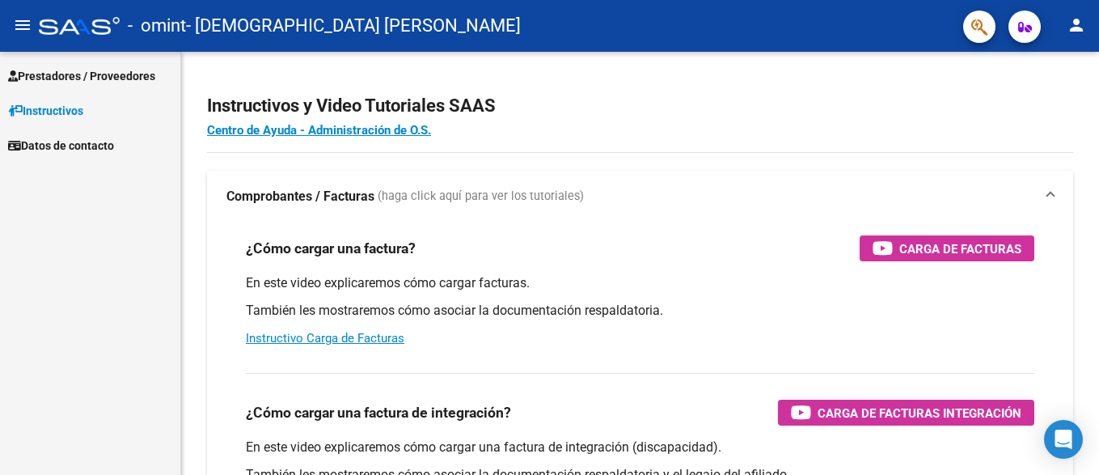
click at [95, 76] on span "Prestadores / Proveedores" at bounding box center [81, 76] width 147 height 18
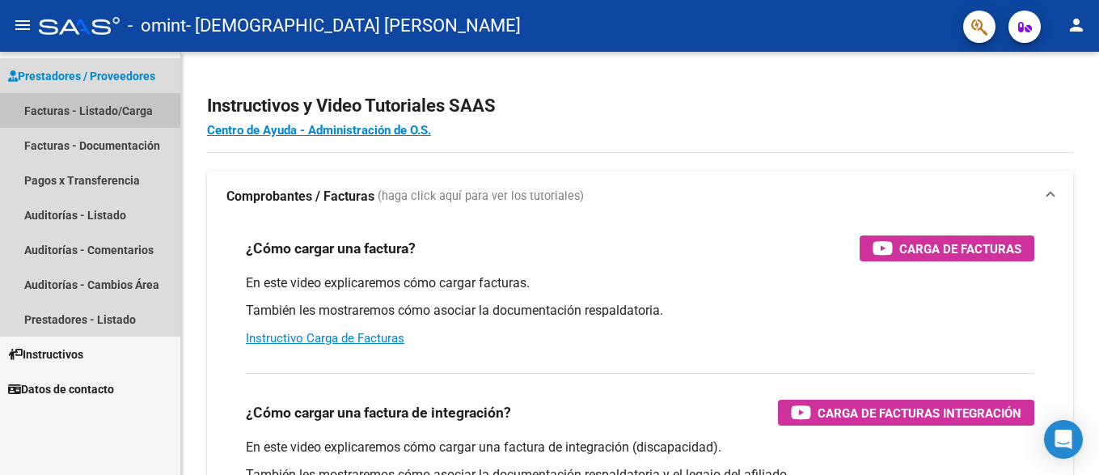
click at [86, 108] on link "Facturas - Listado/Carga" at bounding box center [90, 110] width 180 height 35
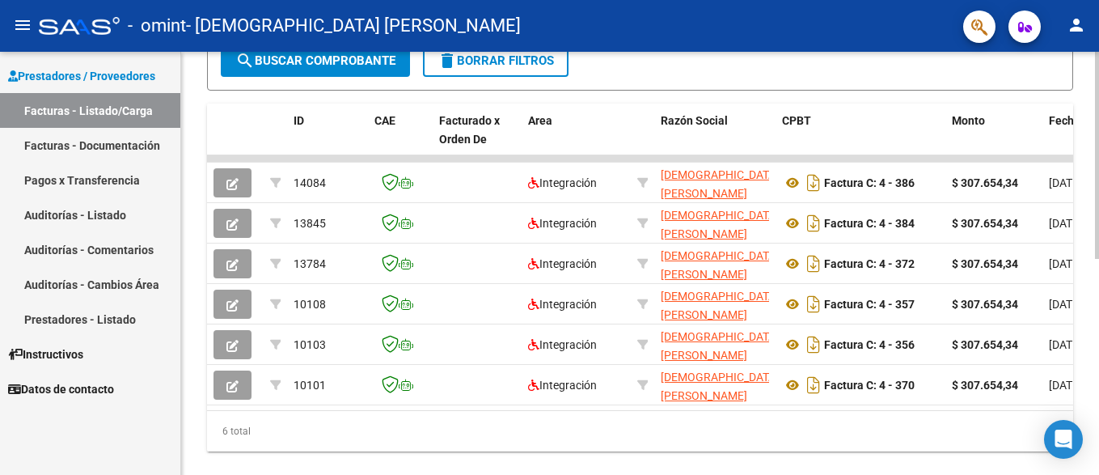
scroll to position [436, 0]
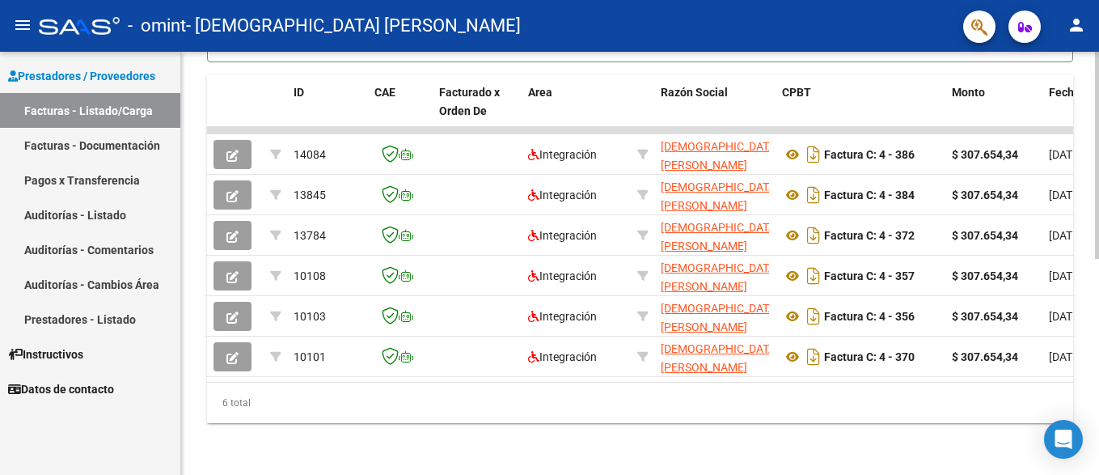
click at [1089, 344] on div "Video tutorial PRESTADORES -> Listado de CPBTs Emitidos por Prestadores / Prove…" at bounding box center [642, 49] width 922 height 850
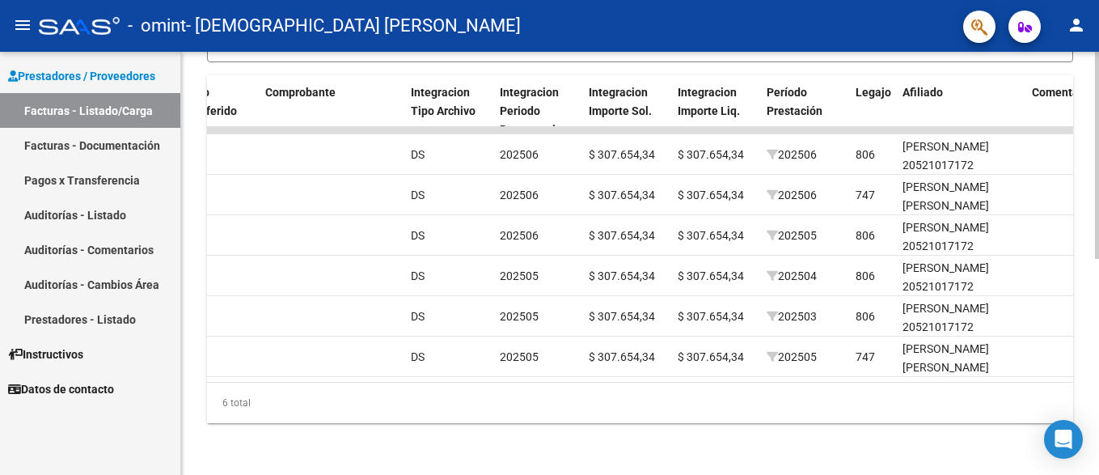
scroll to position [0, 0]
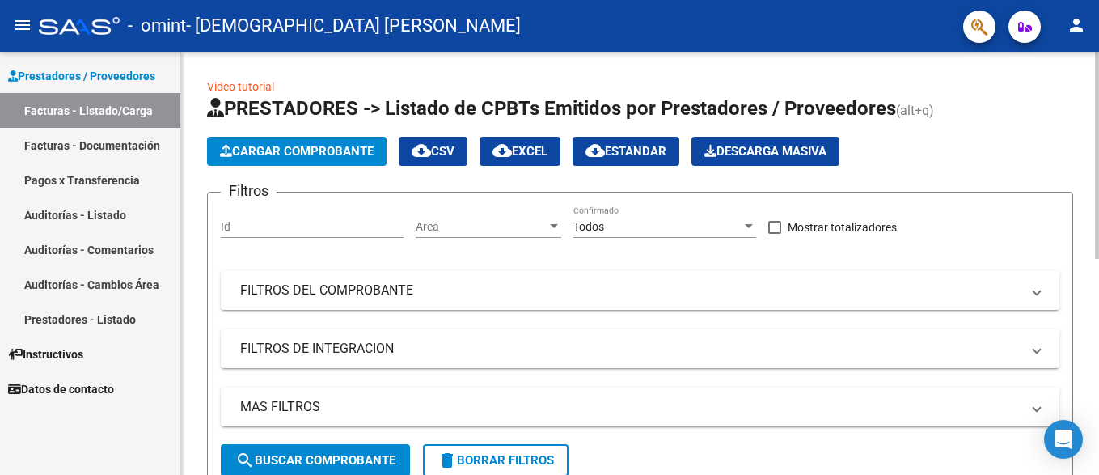
click at [1094, 157] on div "Video tutorial PRESTADORES -> Listado de CPBTs Emitidos por Prestadores / Prove…" at bounding box center [642, 477] width 922 height 850
click at [354, 153] on span "Cargar Comprobante" at bounding box center [297, 151] width 154 height 15
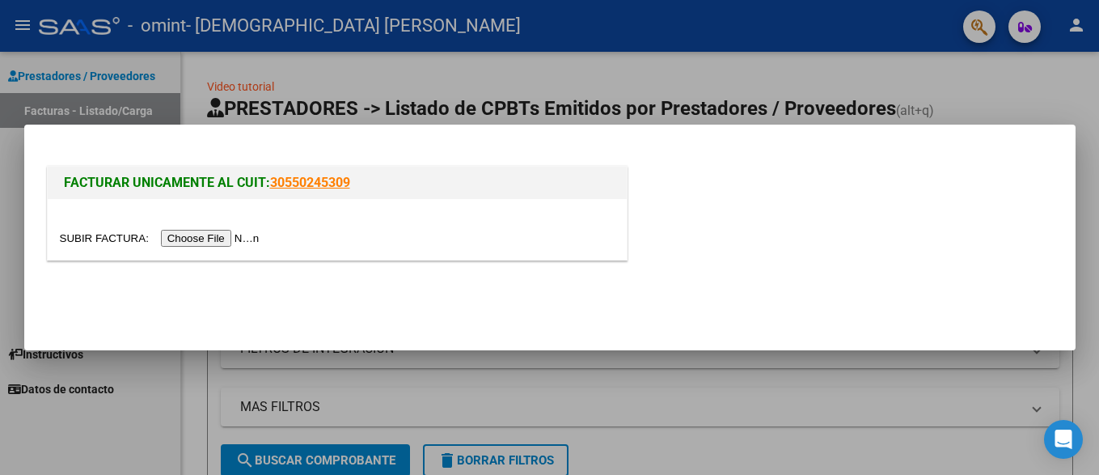
click at [229, 238] on input "file" at bounding box center [162, 238] width 205 height 17
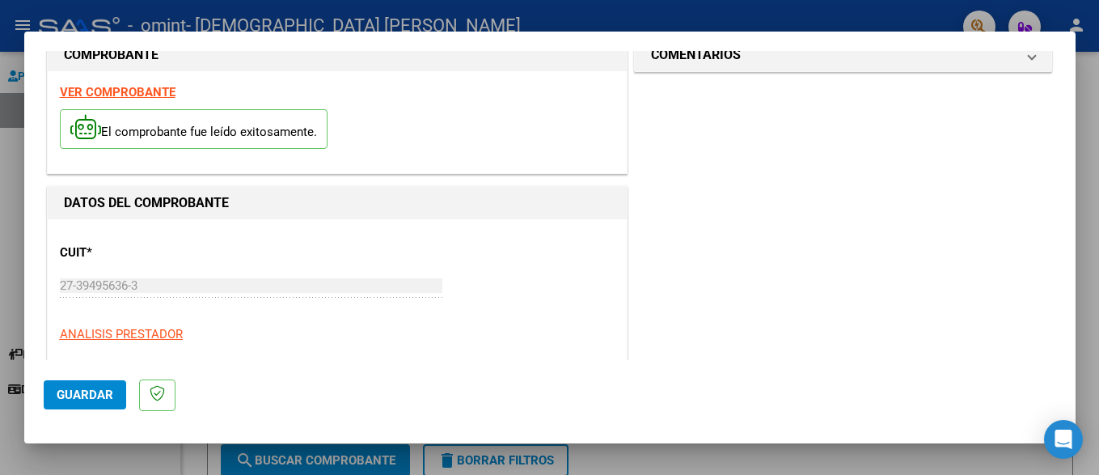
scroll to position [19, 0]
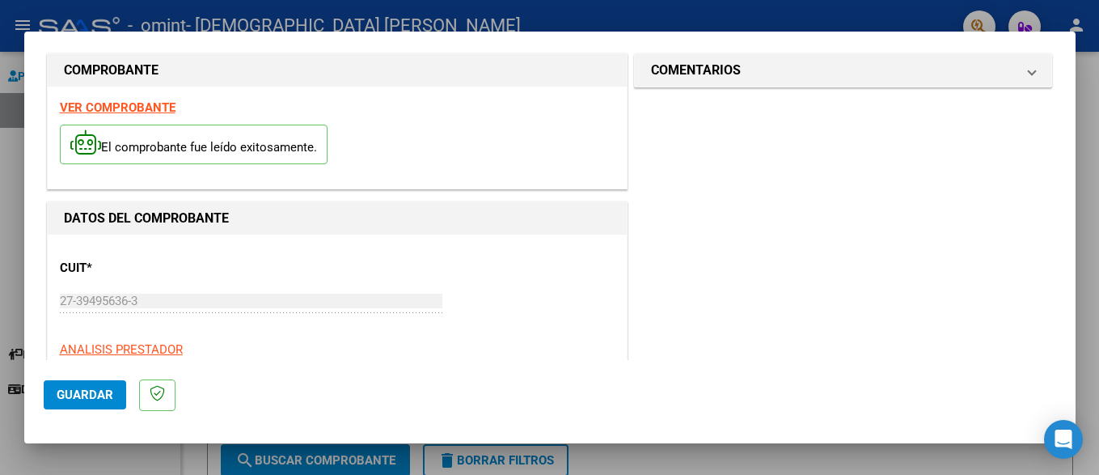
click at [90, 391] on span "Guardar" at bounding box center [85, 394] width 57 height 15
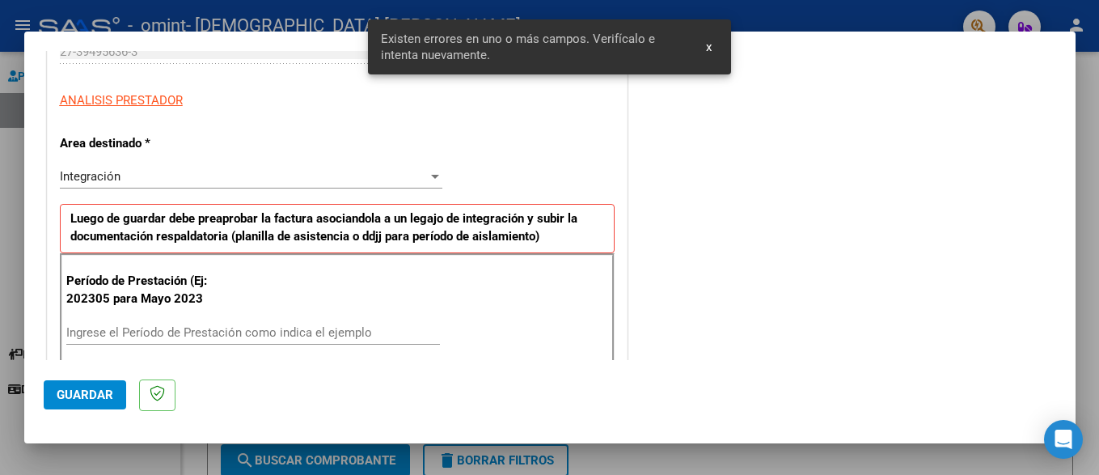
scroll to position [378, 0]
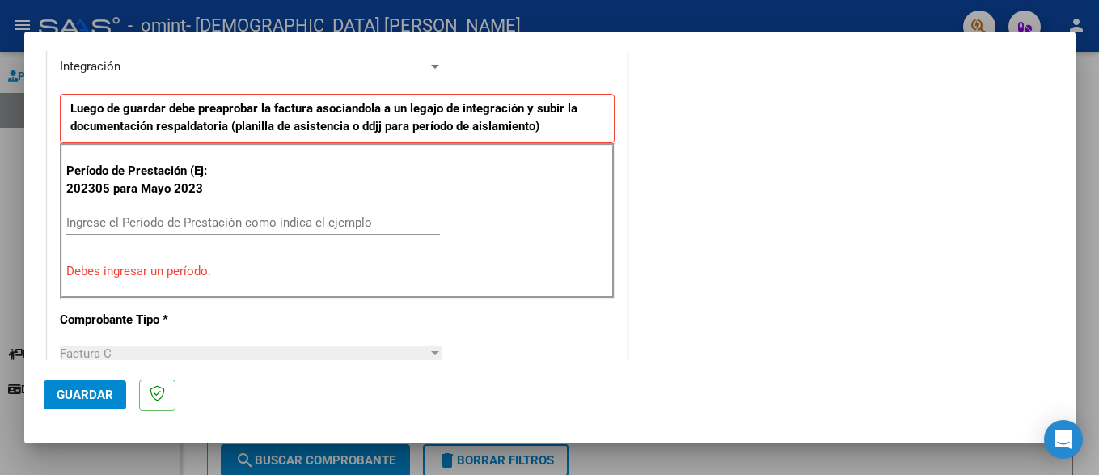
click at [166, 225] on input "Ingrese el Período de Prestación como indica el ejemplo" at bounding box center [252, 222] width 373 height 15
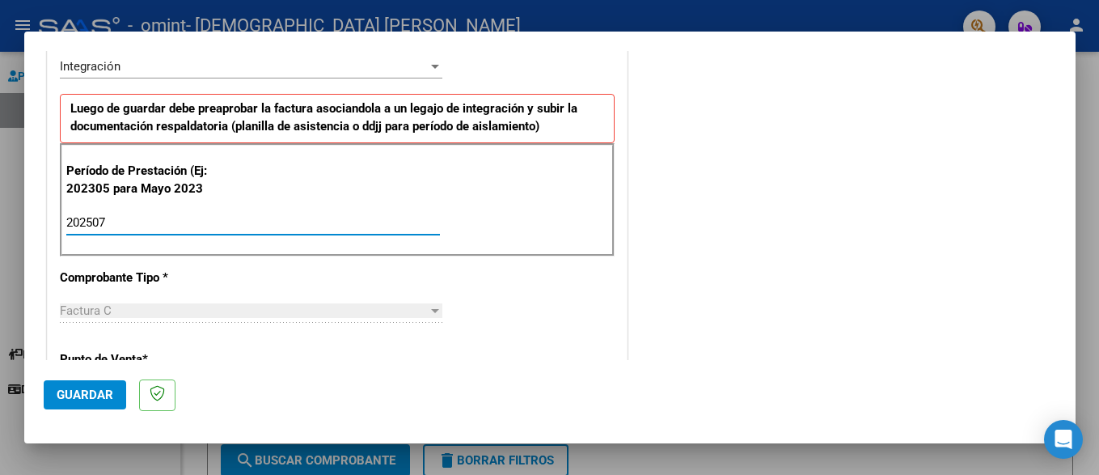
type input "202507"
click at [108, 387] on span "Guardar" at bounding box center [85, 394] width 57 height 15
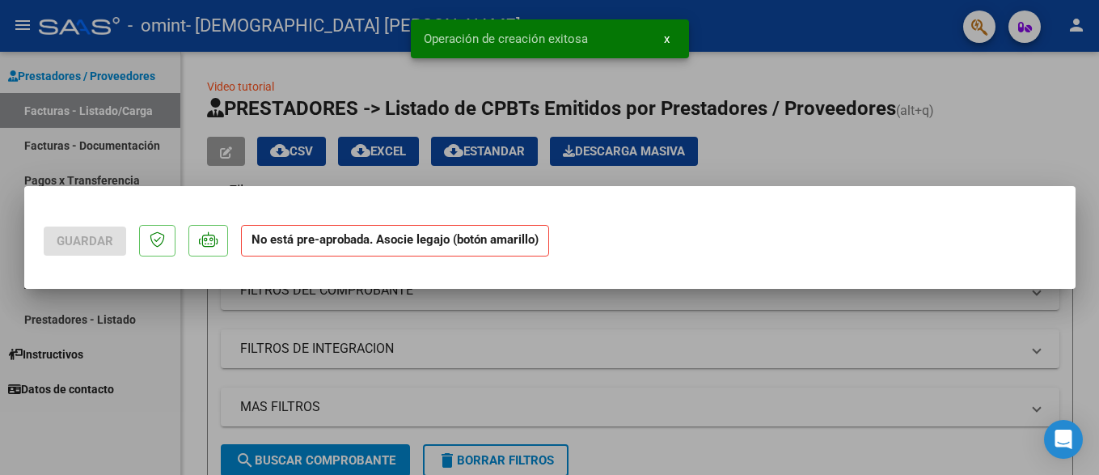
scroll to position [0, 0]
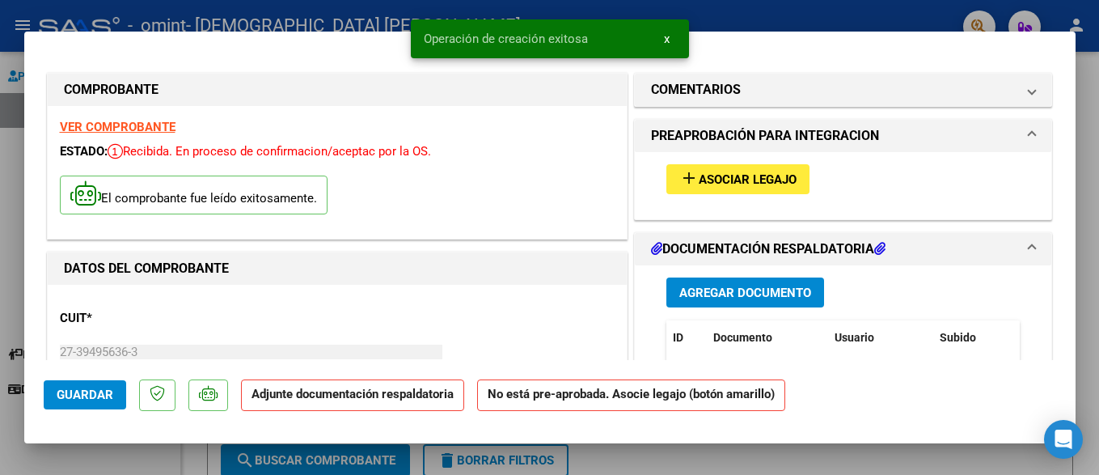
click at [710, 176] on span "Asociar Legajo" at bounding box center [747, 179] width 98 height 15
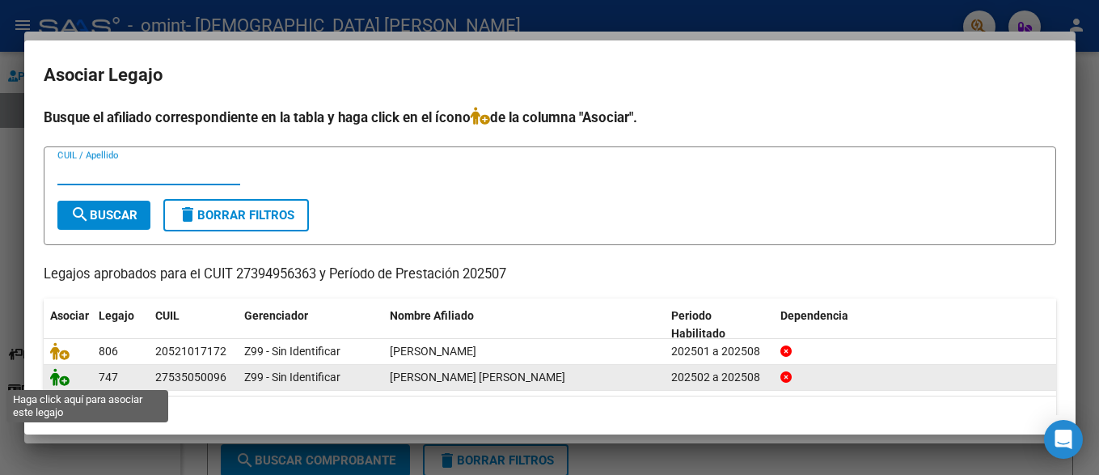
click at [59, 378] on icon at bounding box center [59, 377] width 19 height 18
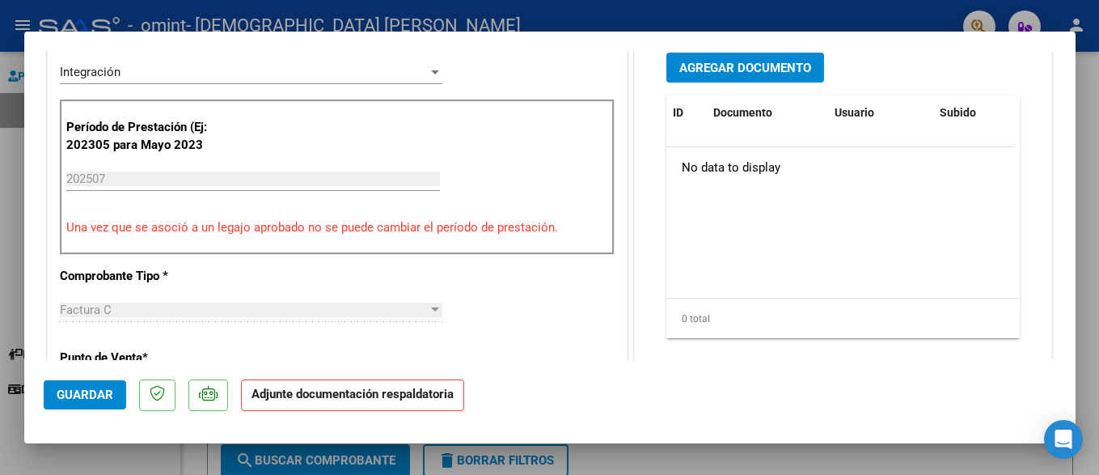
scroll to position [430, 0]
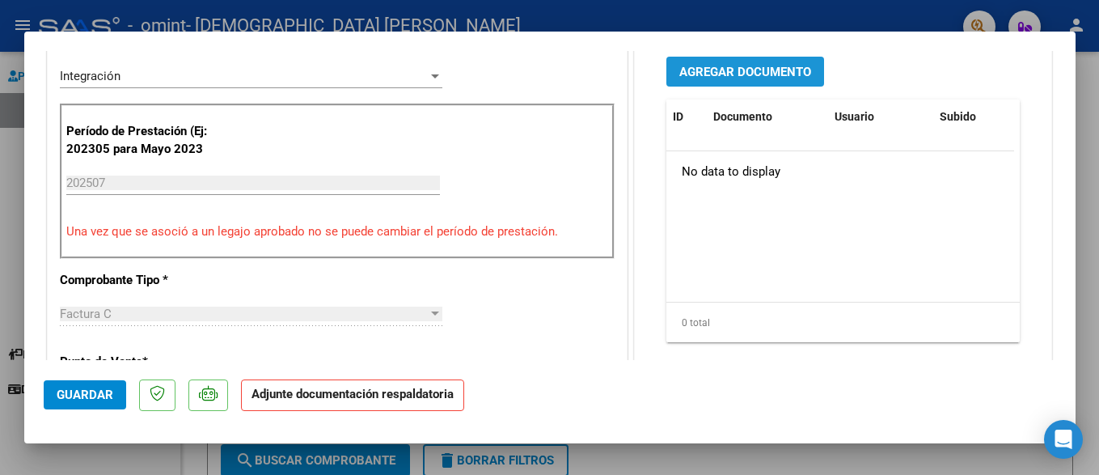
click at [738, 67] on span "Agregar Documento" at bounding box center [745, 72] width 132 height 15
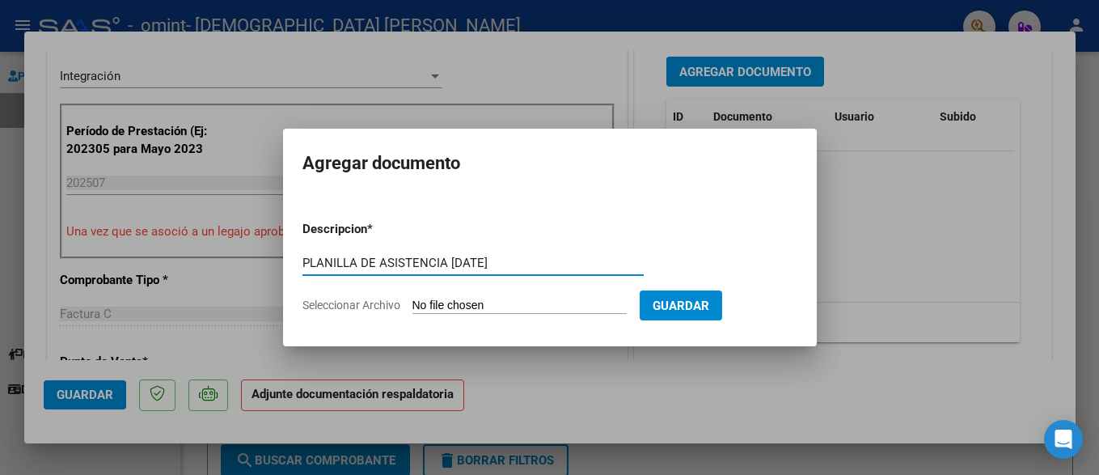
click at [483, 259] on input "PLANILLA DE ASISTENCIA [DATE]" at bounding box center [472, 262] width 341 height 15
click at [490, 305] on input "Seleccionar Archivo" at bounding box center [519, 305] width 214 height 15
click at [472, 258] on input "PLANILLA DE ASISTENCIA [DATE]" at bounding box center [472, 262] width 341 height 15
type input "PLANILLA DE ASISTENCIA [DATE]"
click at [491, 302] on input "Seleccionar Archivo" at bounding box center [519, 305] width 214 height 15
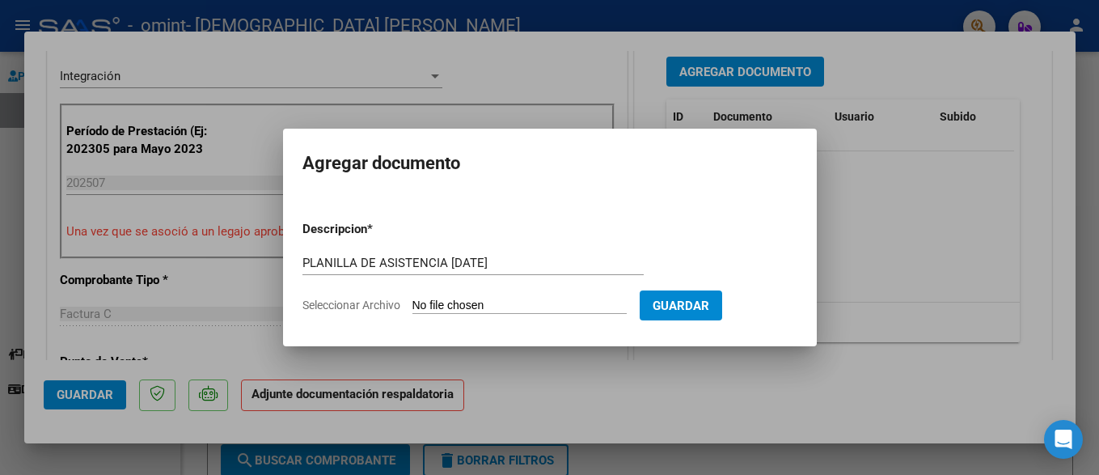
type input "C:\fakepath\PLANILLA DE ASISTENCIA [PERSON_NAME]- [DATE].pdf"
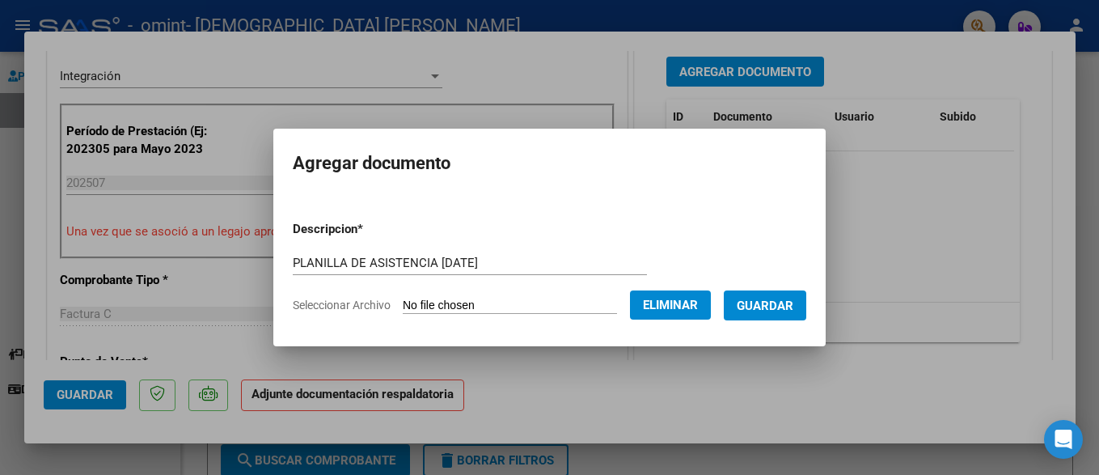
click at [755, 303] on span "Guardar" at bounding box center [764, 305] width 57 height 15
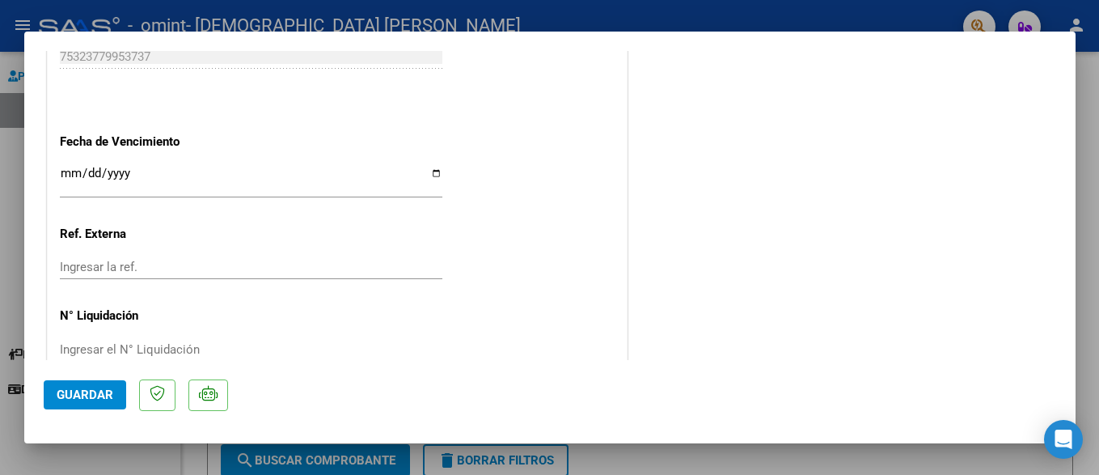
scroll to position [1118, 0]
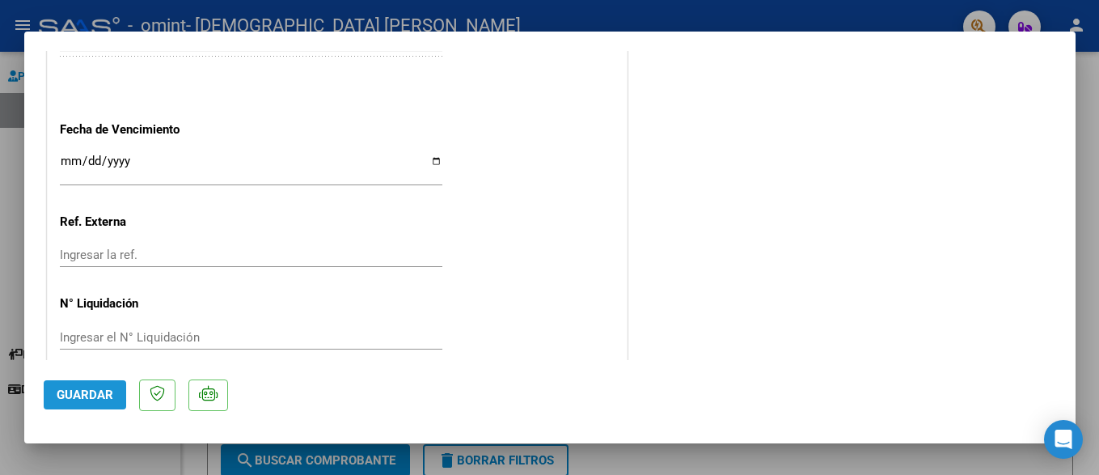
click at [91, 390] on span "Guardar" at bounding box center [85, 394] width 57 height 15
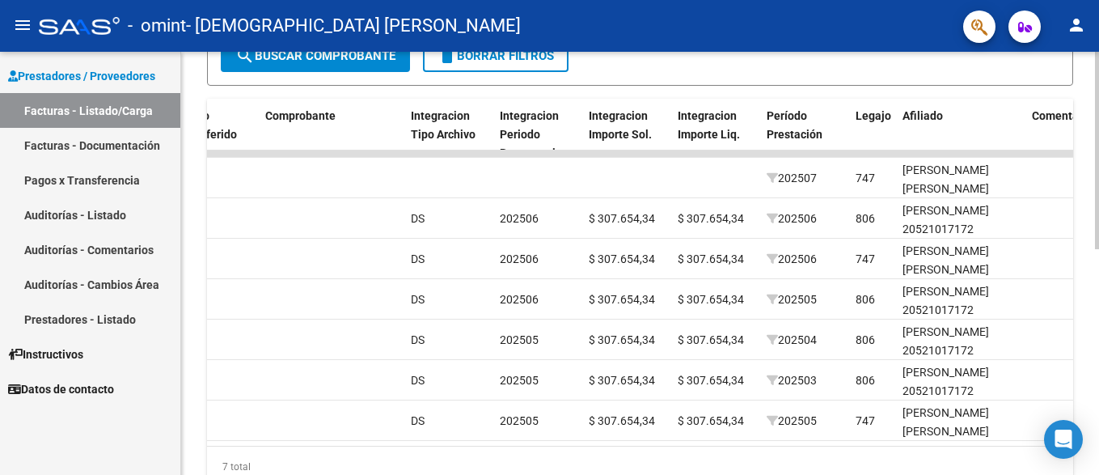
scroll to position [399, 0]
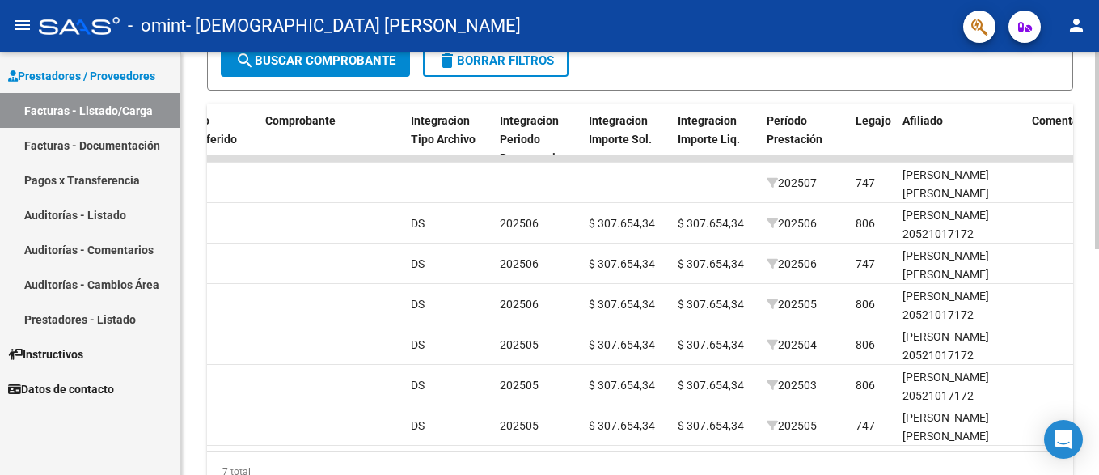
click at [1098, 316] on div at bounding box center [1097, 263] width 4 height 423
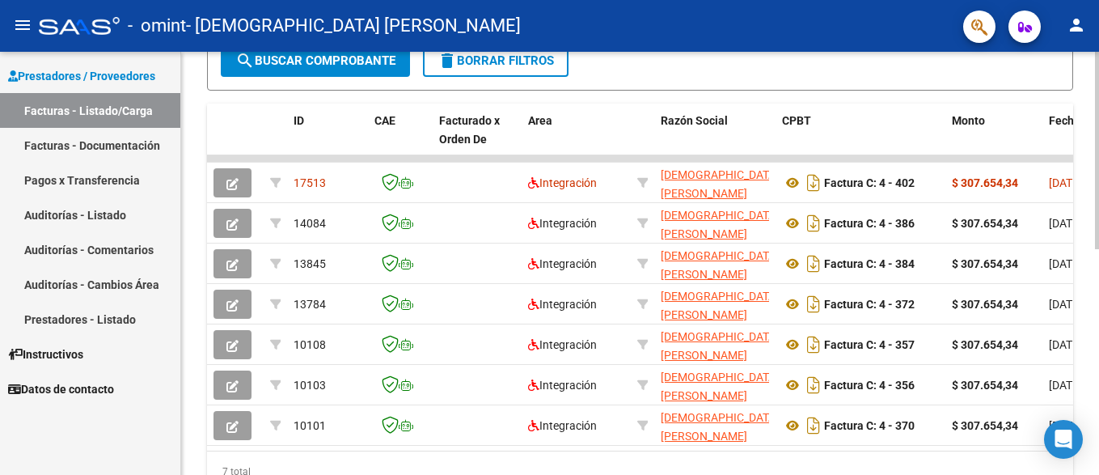
scroll to position [0, 0]
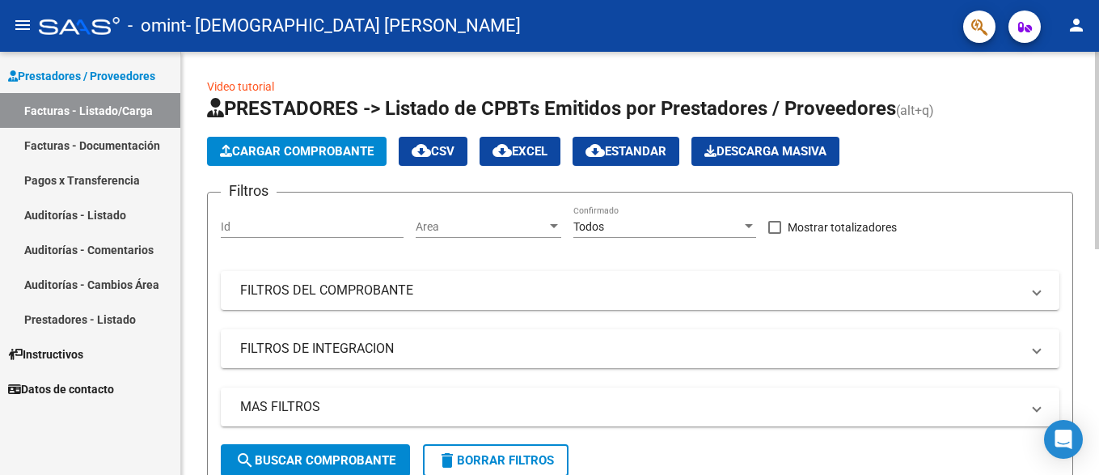
click at [1095, 152] on div at bounding box center [1097, 150] width 4 height 197
click at [353, 154] on span "Cargar Comprobante" at bounding box center [297, 151] width 154 height 15
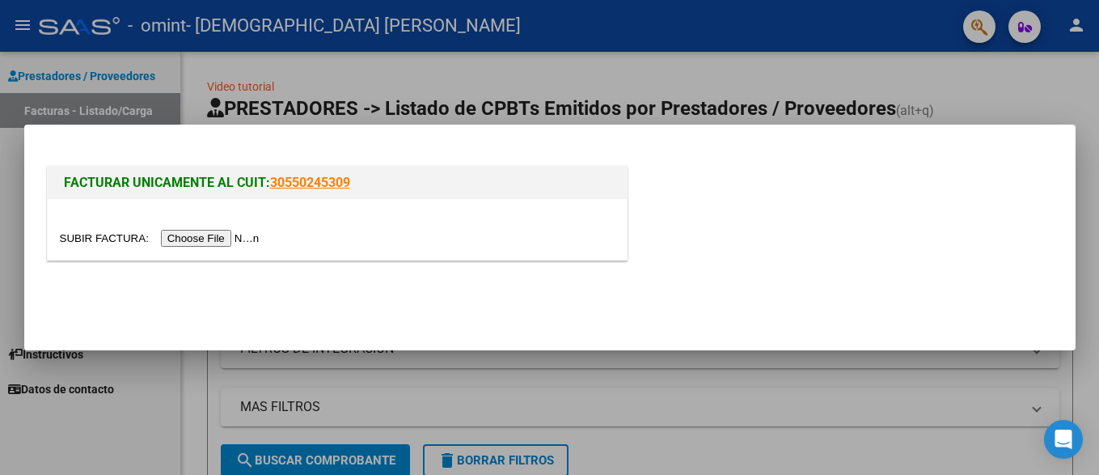
click at [228, 236] on input "file" at bounding box center [162, 238] width 205 height 17
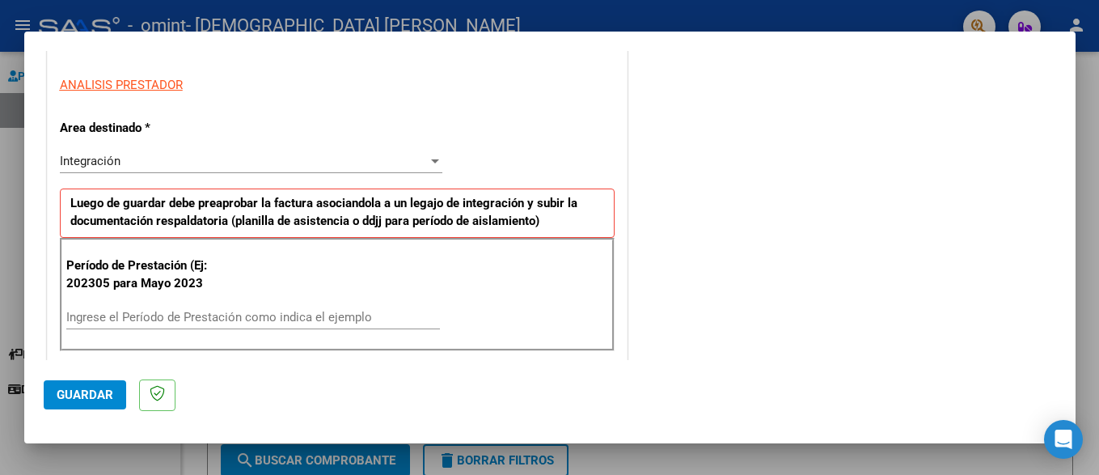
scroll to position [307, 0]
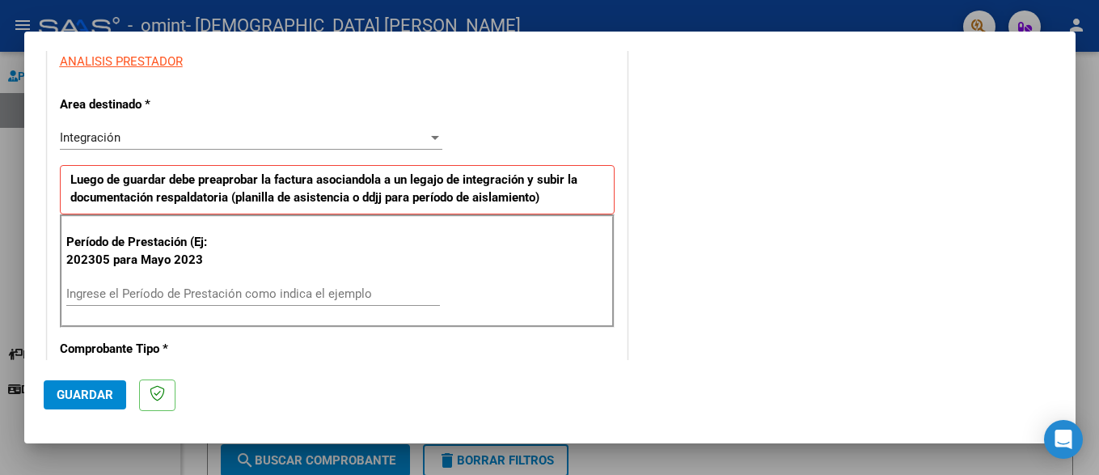
click at [150, 285] on div "Ingrese el Período de Prestación como indica el ejemplo" at bounding box center [252, 293] width 373 height 24
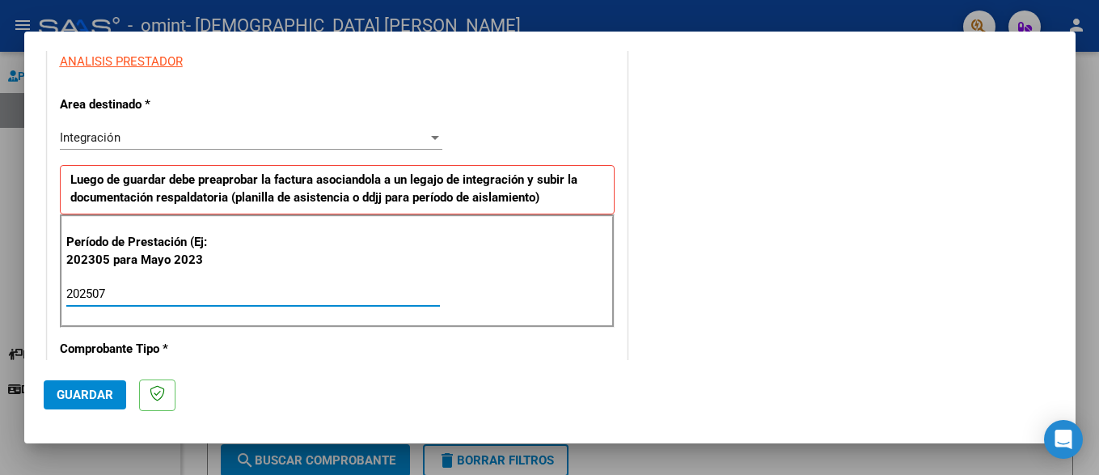
type input "202507"
click at [86, 388] on span "Guardar" at bounding box center [85, 394] width 57 height 15
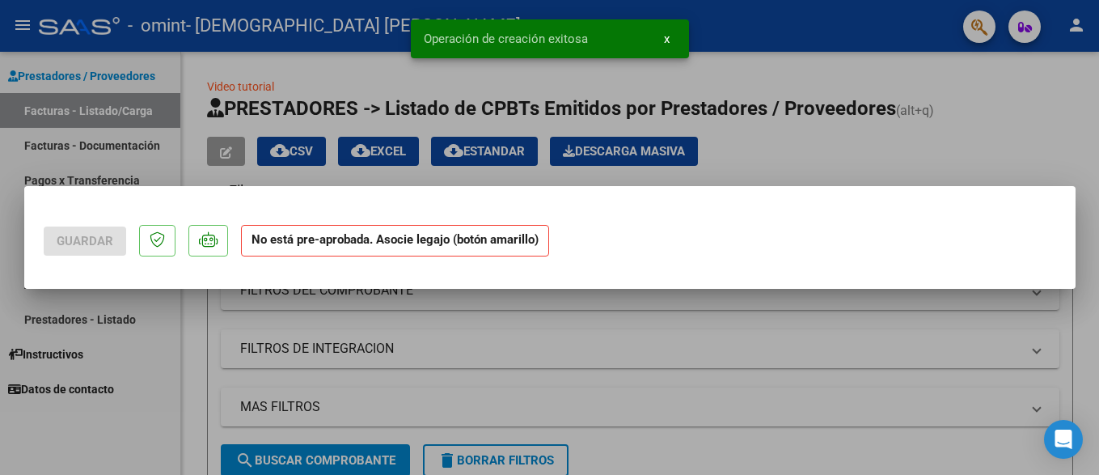
scroll to position [0, 0]
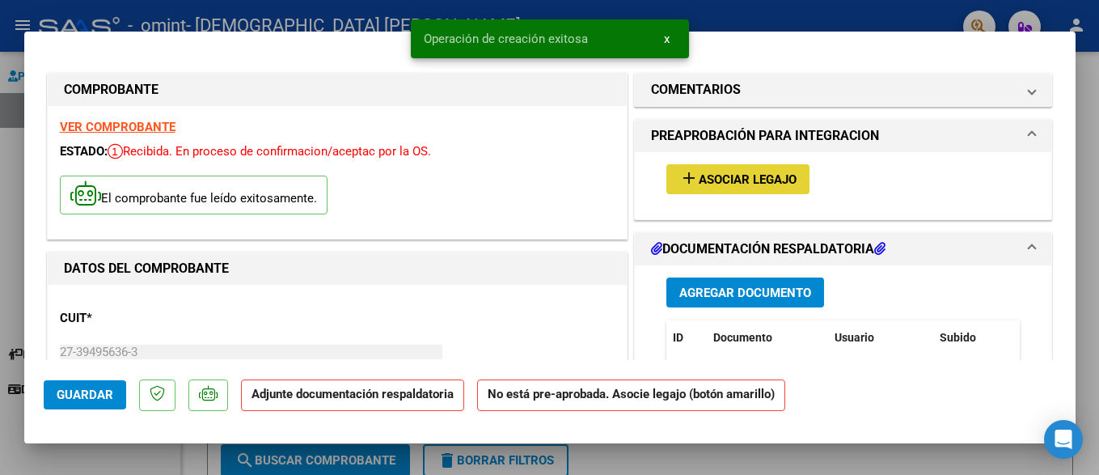
click at [705, 175] on span "Asociar Legajo" at bounding box center [747, 179] width 98 height 15
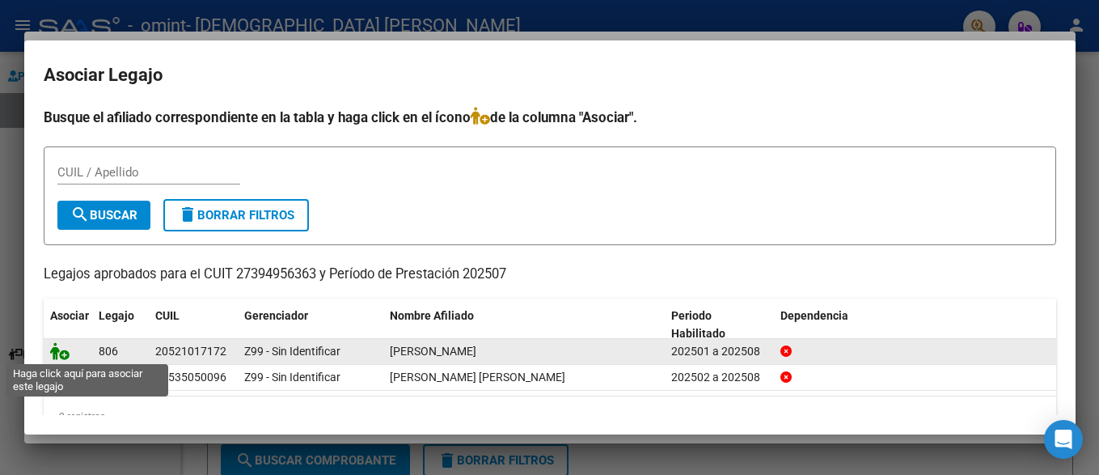
click at [56, 348] on icon at bounding box center [59, 351] width 19 height 18
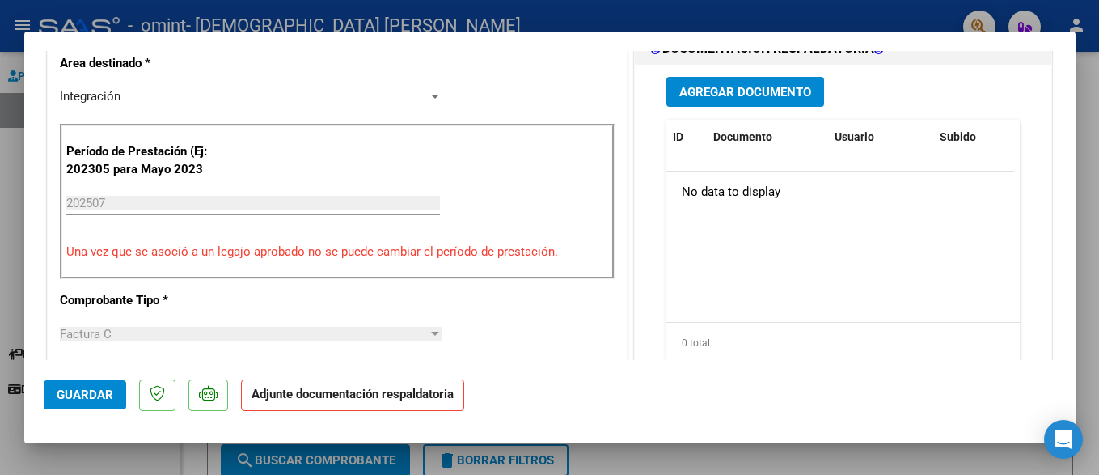
scroll to position [385, 0]
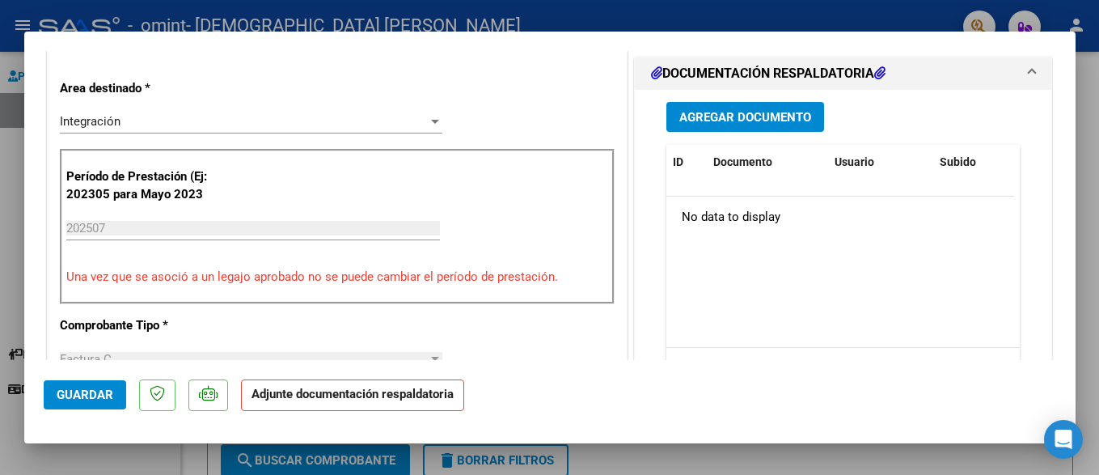
click at [780, 113] on span "Agregar Documento" at bounding box center [745, 117] width 132 height 15
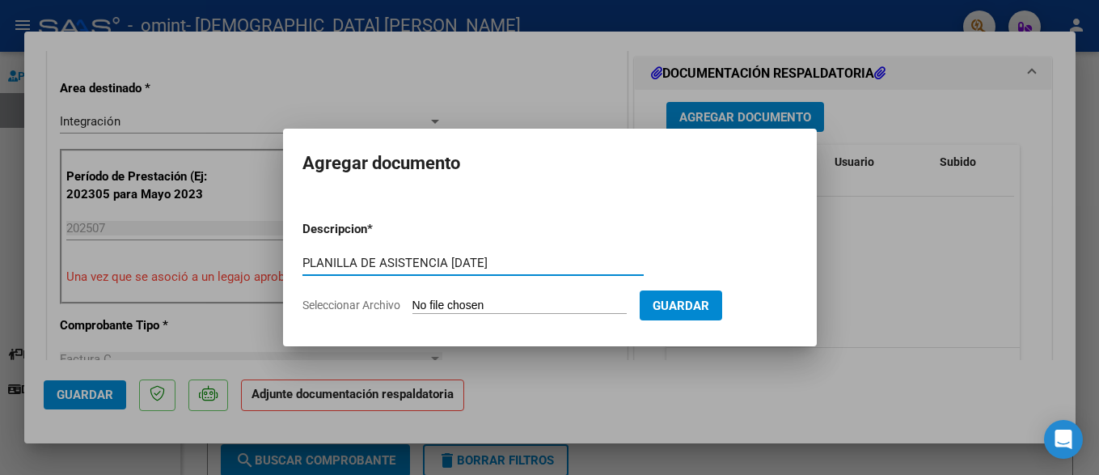
type input "PLANILLA DE ASISTENCIA [DATE]"
click at [504, 308] on input "Seleccionar Archivo" at bounding box center [519, 305] width 214 height 15
type input "C:\fakepath\Planilla de asistencia [PERSON_NAME]- maestra de apoyo- [PERSON_NAM…"
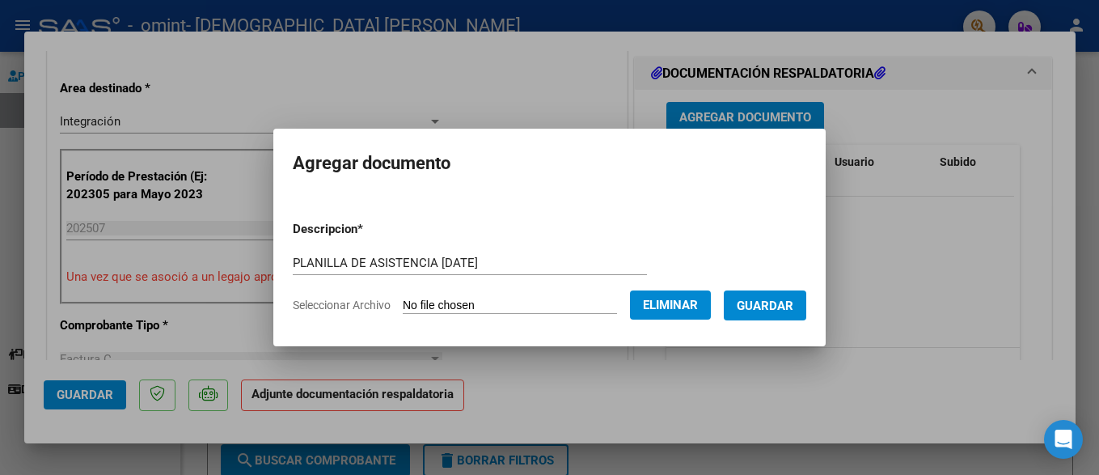
click at [761, 306] on span "Guardar" at bounding box center [764, 305] width 57 height 15
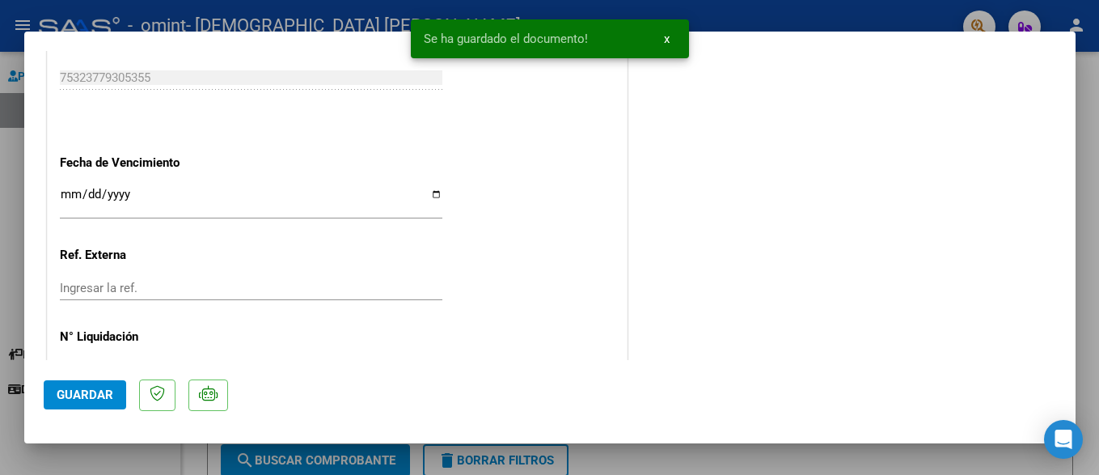
scroll to position [1118, 0]
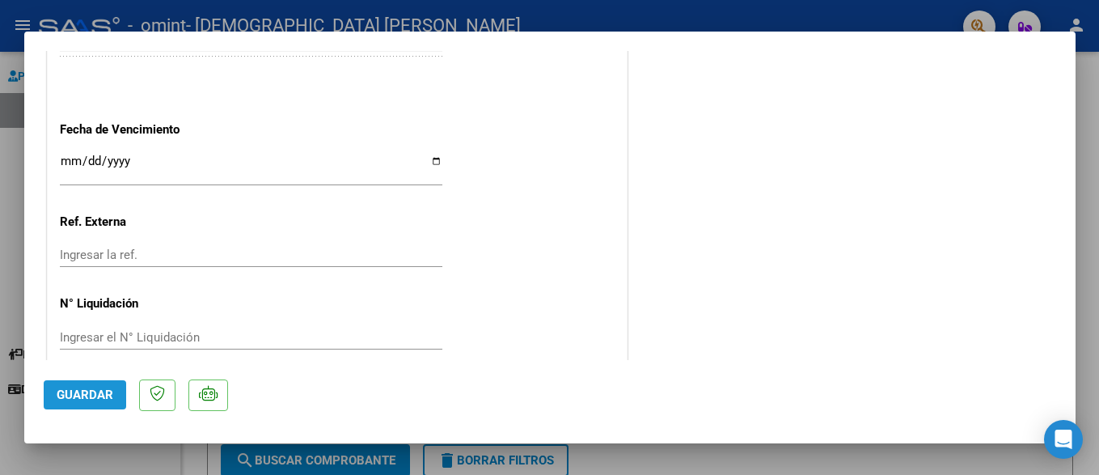
click at [108, 390] on span "Guardar" at bounding box center [85, 394] width 57 height 15
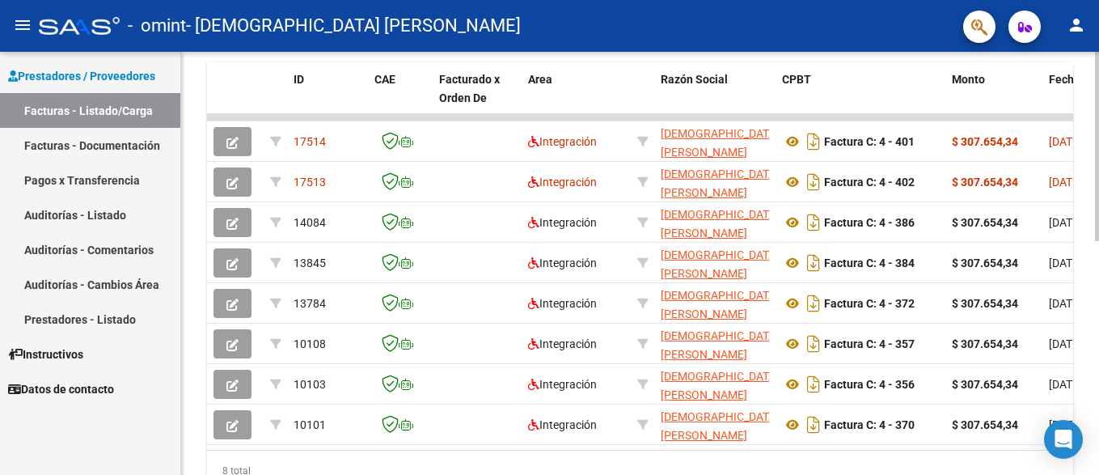
scroll to position [426, 0]
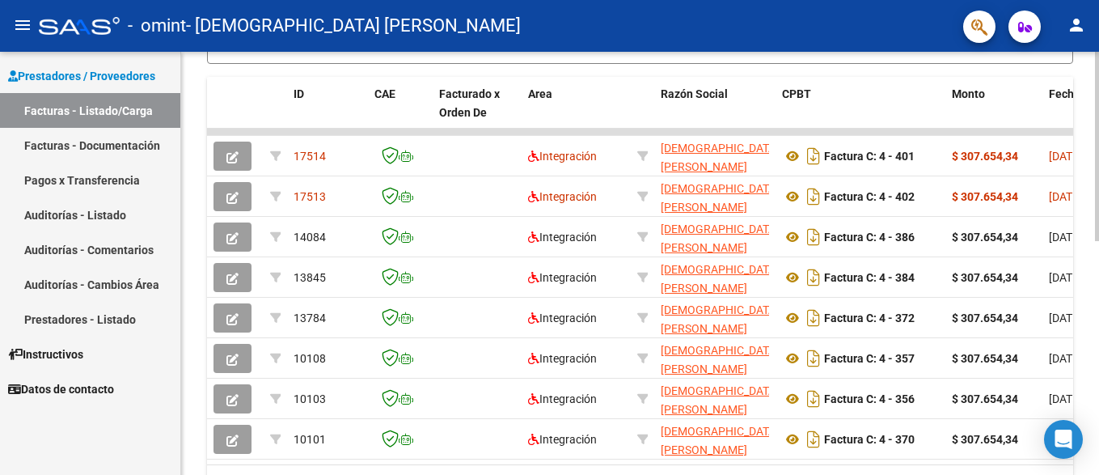
click at [1092, 317] on div "Video tutorial PRESTADORES -> Listado de CPBTs Emitidos por Prestadores / Prove…" at bounding box center [642, 91] width 922 height 931
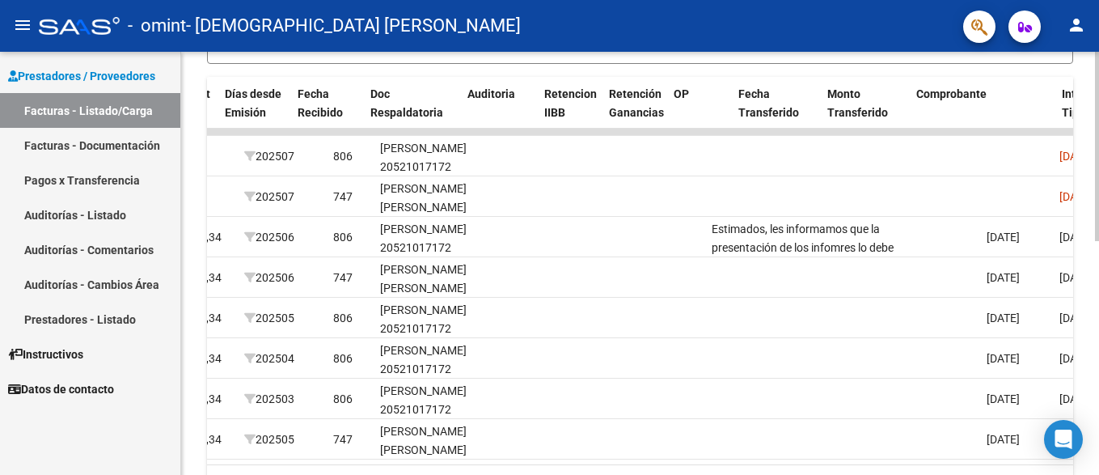
scroll to position [0, 896]
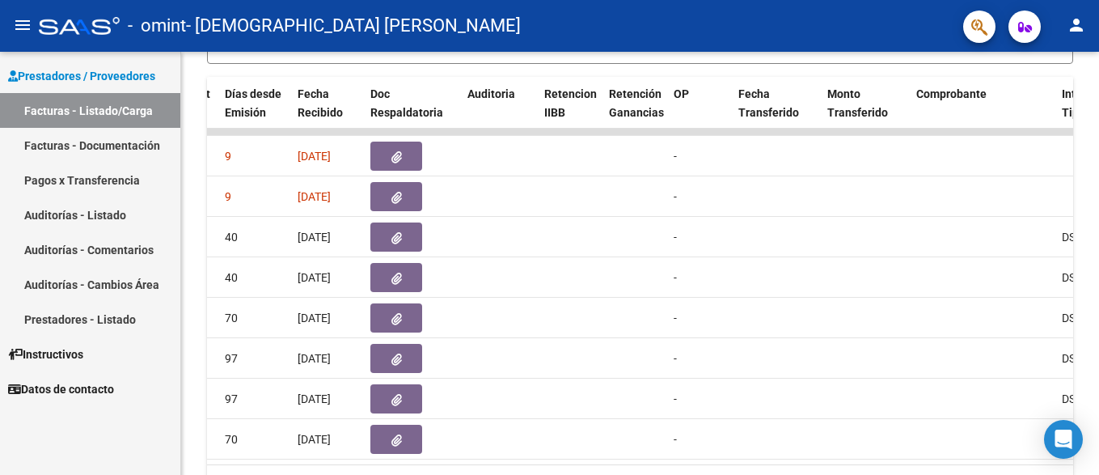
click at [1071, 22] on mat-icon "person" at bounding box center [1075, 24] width 19 height 19
click at [1028, 103] on button "exit_to_app Salir" at bounding box center [1042, 106] width 99 height 39
